Goal: Task Accomplishment & Management: Use online tool/utility

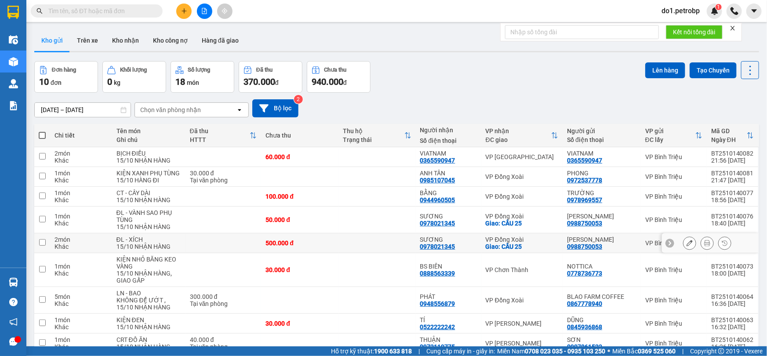
scroll to position [76, 0]
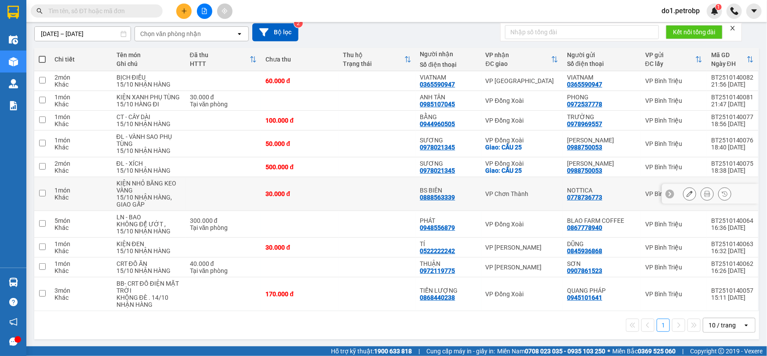
click at [343, 192] on td at bounding box center [376, 194] width 77 height 34
checkbox input "true"
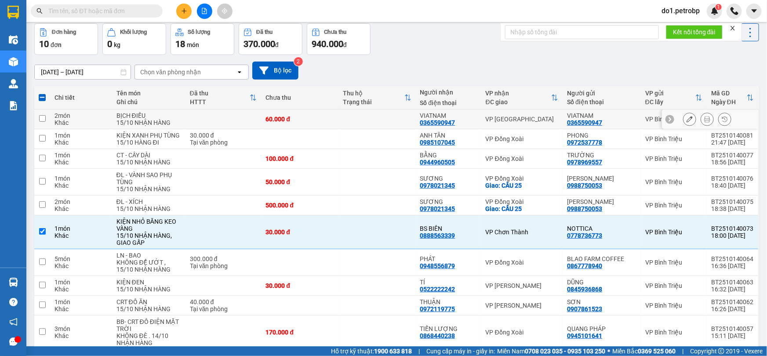
scroll to position [0, 0]
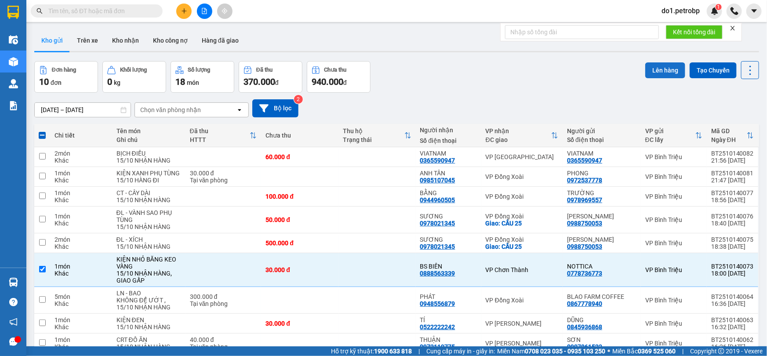
click at [647, 69] on button "Lên hàng" at bounding box center [665, 70] width 40 height 16
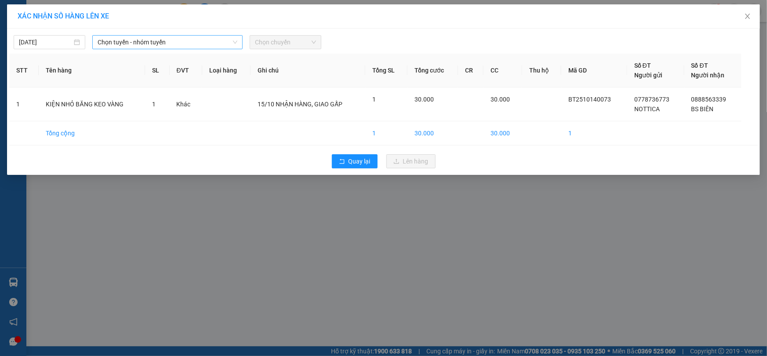
click at [142, 40] on span "Chọn tuyến - nhóm tuyến" at bounding box center [168, 42] width 140 height 13
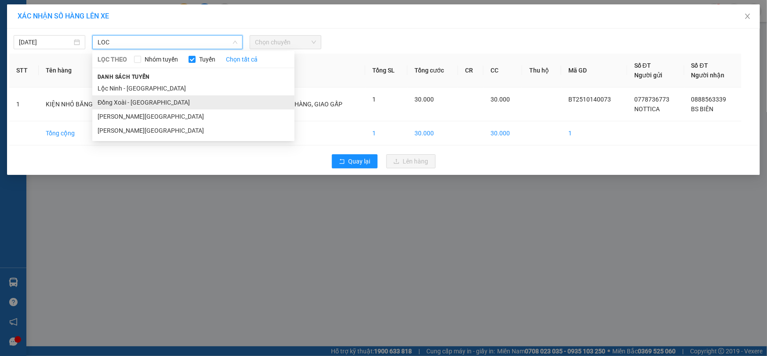
type input "LOC"
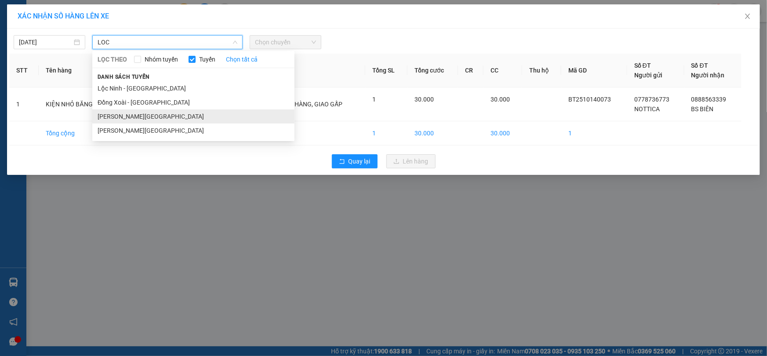
drag, startPoint x: 150, startPoint y: 97, endPoint x: 142, endPoint y: 120, distance: 24.0
click at [142, 120] on ul "Lộc Ninh - [GEOGRAPHIC_DATA] [GEOGRAPHIC_DATA] - [GEOGRAPHIC_DATA] [GEOGRAPHIC_…" at bounding box center [193, 109] width 202 height 56
click at [144, 119] on li "[PERSON_NAME][GEOGRAPHIC_DATA]" at bounding box center [193, 116] width 202 height 14
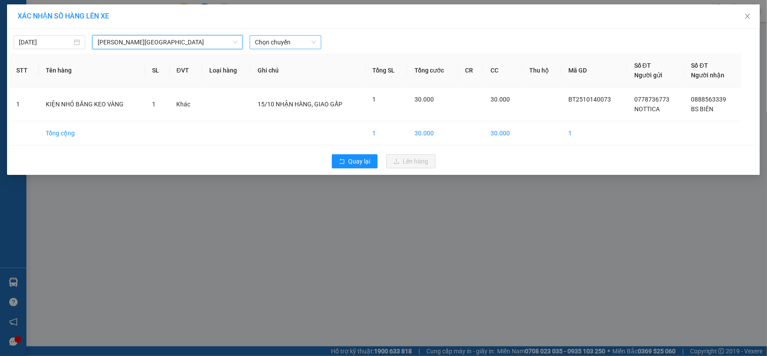
click at [290, 48] on span "Chọn chuyến" at bounding box center [285, 42] width 61 height 13
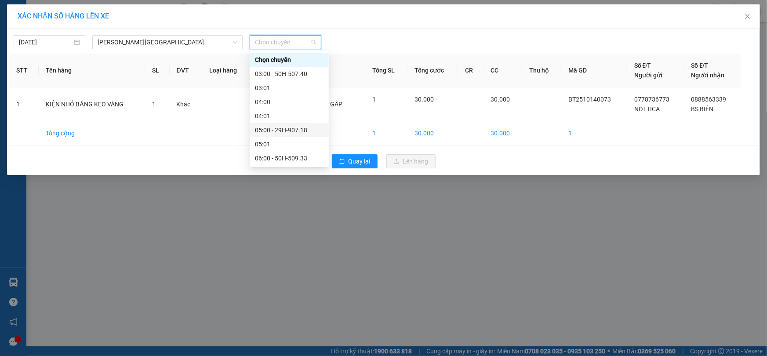
click at [283, 130] on div "05:00 - 29H-907.18" at bounding box center [289, 130] width 69 height 10
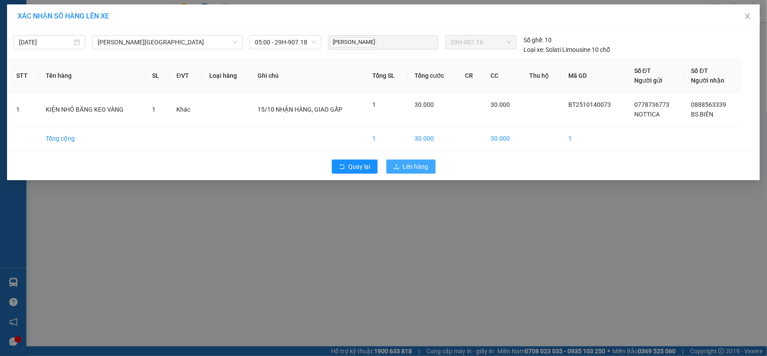
click at [395, 162] on button "Lên hàng" at bounding box center [410, 166] width 49 height 14
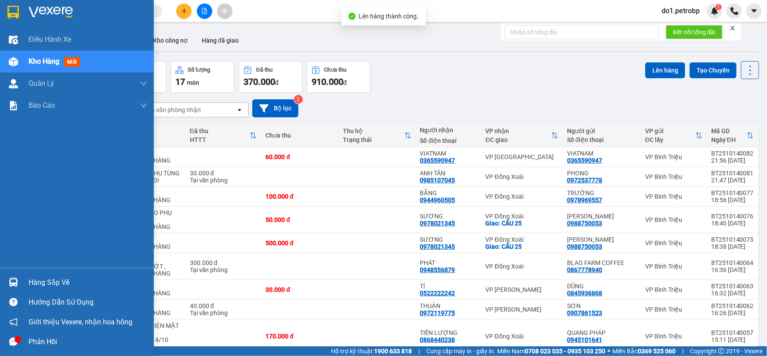
click at [18, 281] on div at bounding box center [13, 282] width 15 height 15
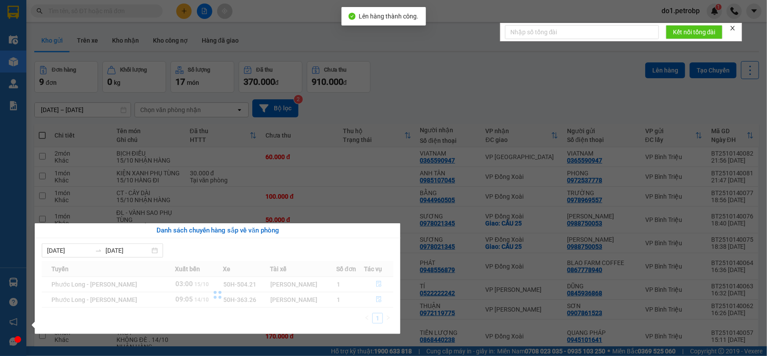
click at [513, 115] on section "Kết quả tìm kiếm ( 0 ) Bộ lọc No Data do1.petrobp 1 Điều hành xe Kho hàng mới Q…" at bounding box center [383, 178] width 767 height 356
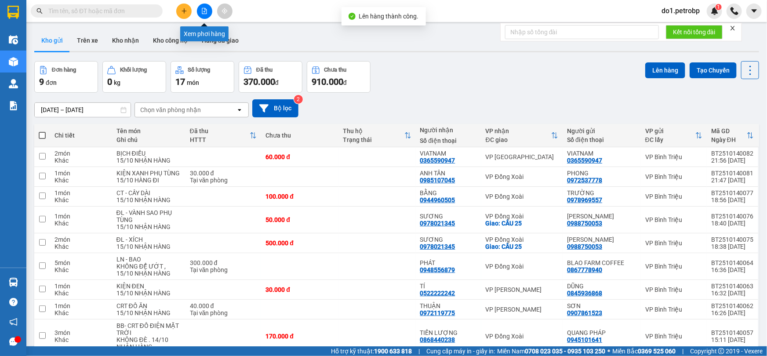
click at [206, 12] on icon "file-add" at bounding box center [204, 11] width 6 height 6
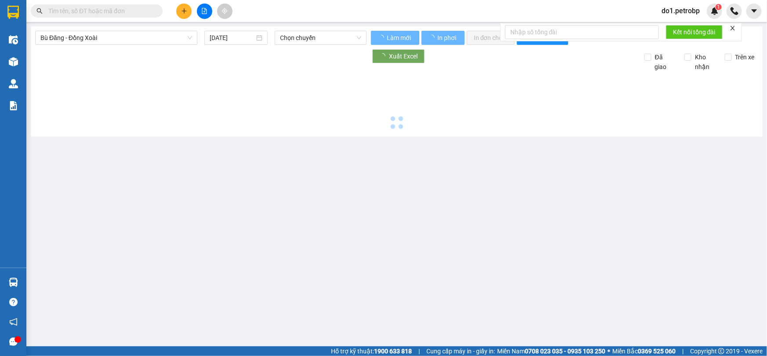
type input "[DATE]"
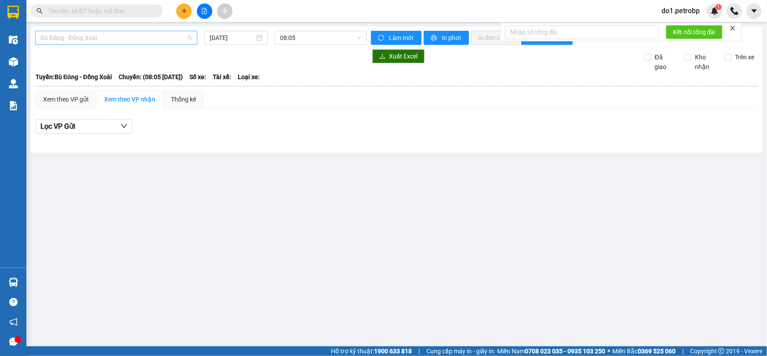
click at [113, 31] on div "Bù Đăng - Đồng Xoài" at bounding box center [116, 38] width 162 height 14
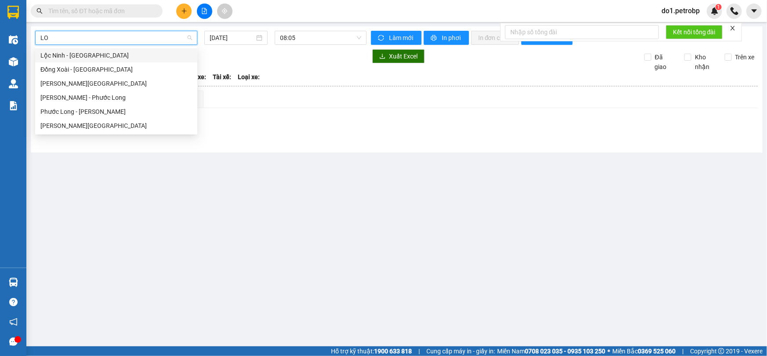
type input "LOC"
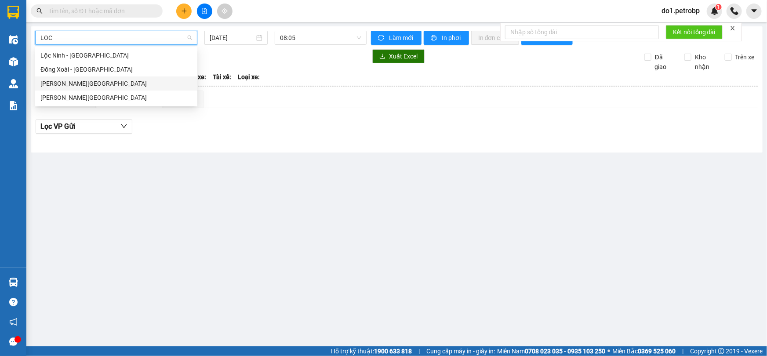
click at [110, 83] on div "[PERSON_NAME][GEOGRAPHIC_DATA]" at bounding box center [116, 84] width 152 height 10
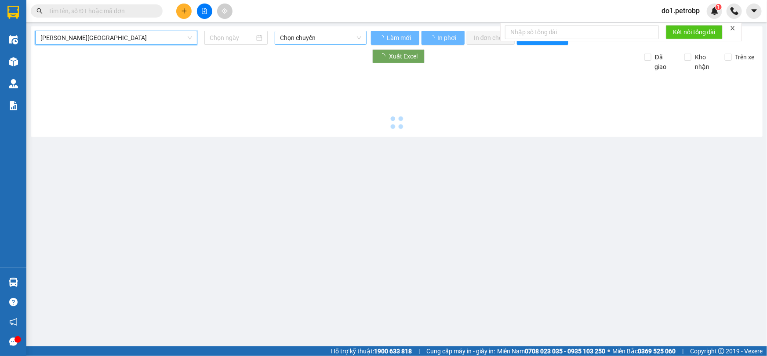
type input "[DATE]"
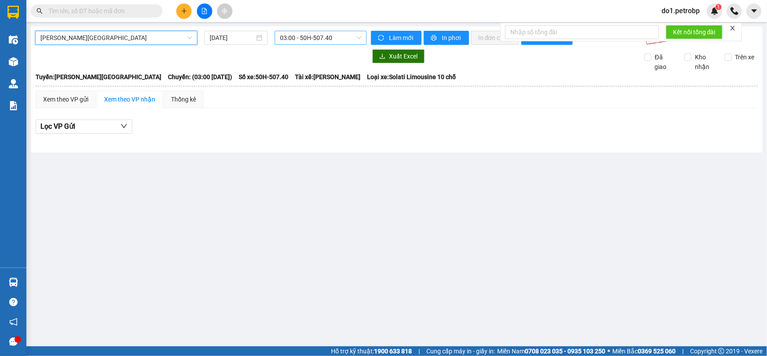
click at [316, 35] on span "03:00 - 50H-507.40" at bounding box center [320, 37] width 81 height 13
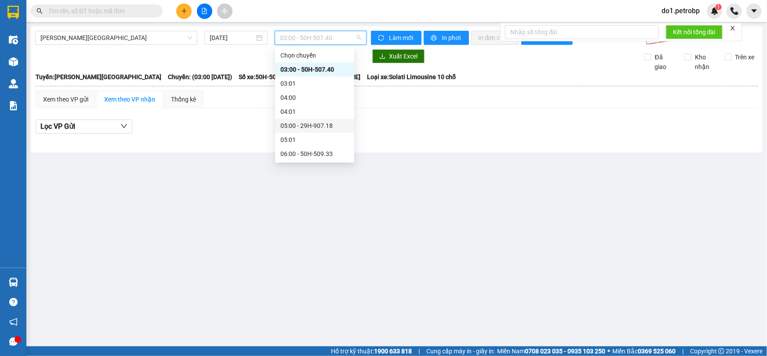
click at [318, 127] on div "05:00 - 29H-907.18" at bounding box center [314, 126] width 69 height 10
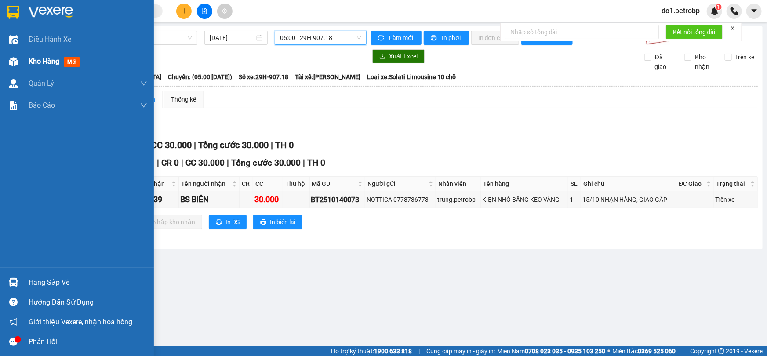
click at [20, 64] on div at bounding box center [13, 61] width 15 height 15
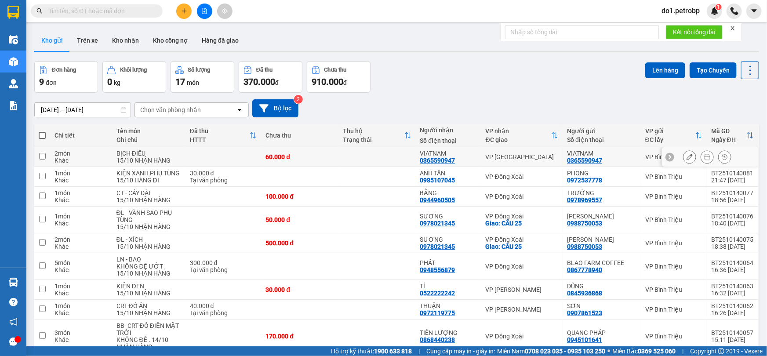
click at [336, 162] on td "60.000 đ" at bounding box center [299, 157] width 77 height 20
checkbox input "true"
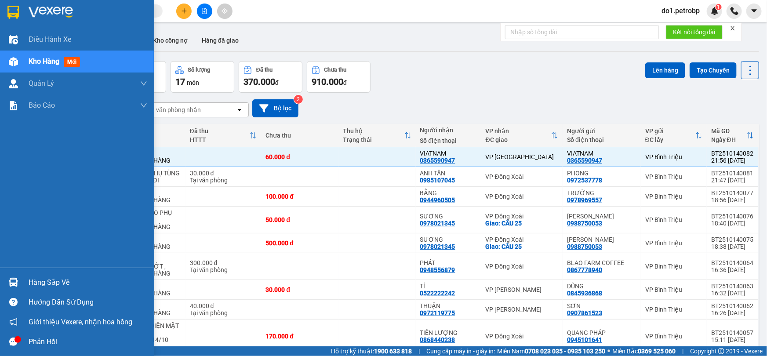
click at [25, 282] on div "Hàng sắp về" at bounding box center [77, 282] width 154 height 20
